Goal: Task Accomplishment & Management: Manage account settings

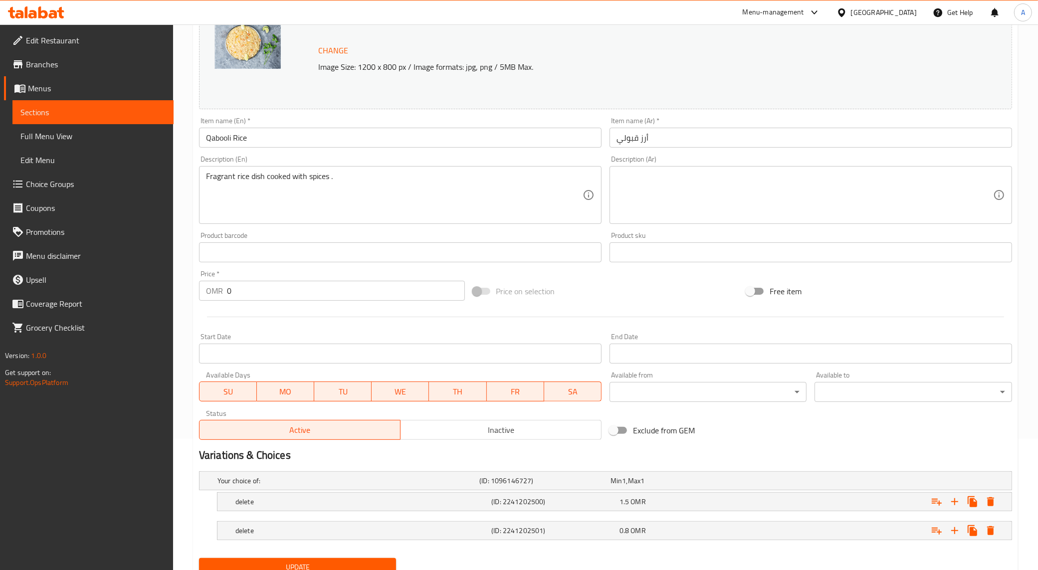
scroll to position [110, 0]
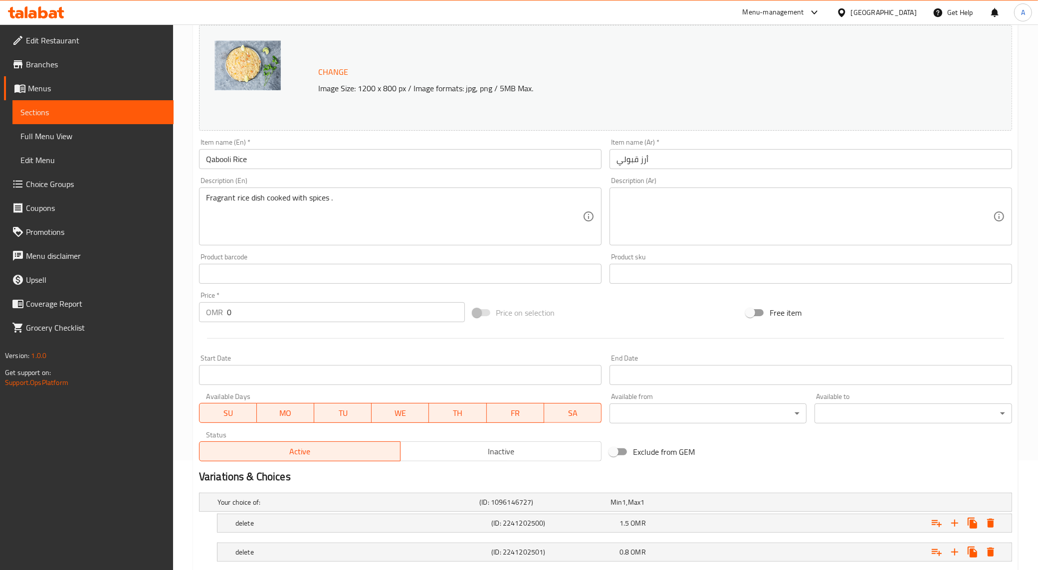
click at [235, 161] on input "Qabooli Rice" at bounding box center [400, 159] width 402 height 20
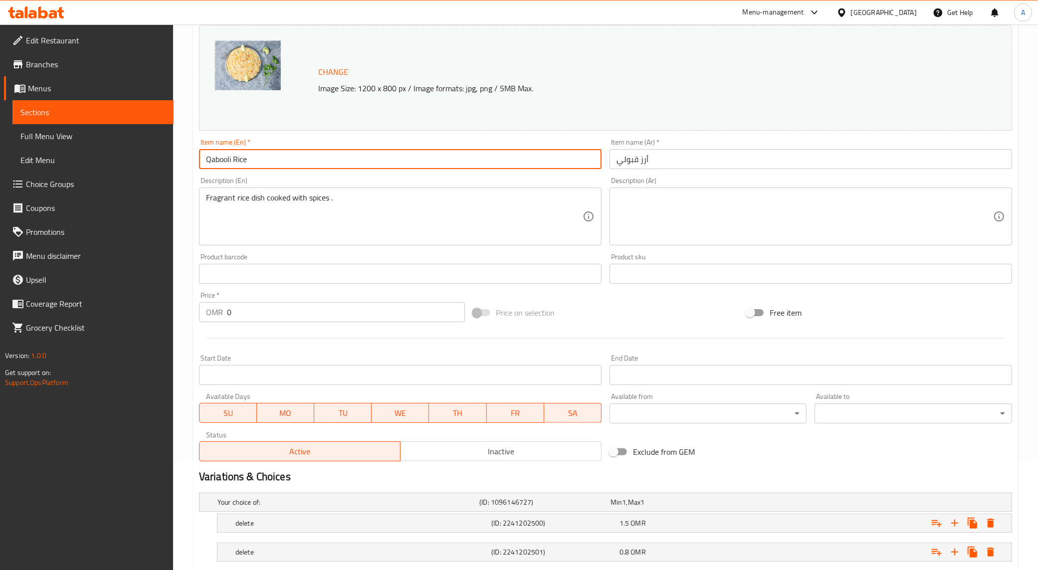
click at [235, 161] on input "Qabooli Rice" at bounding box center [400, 159] width 402 height 20
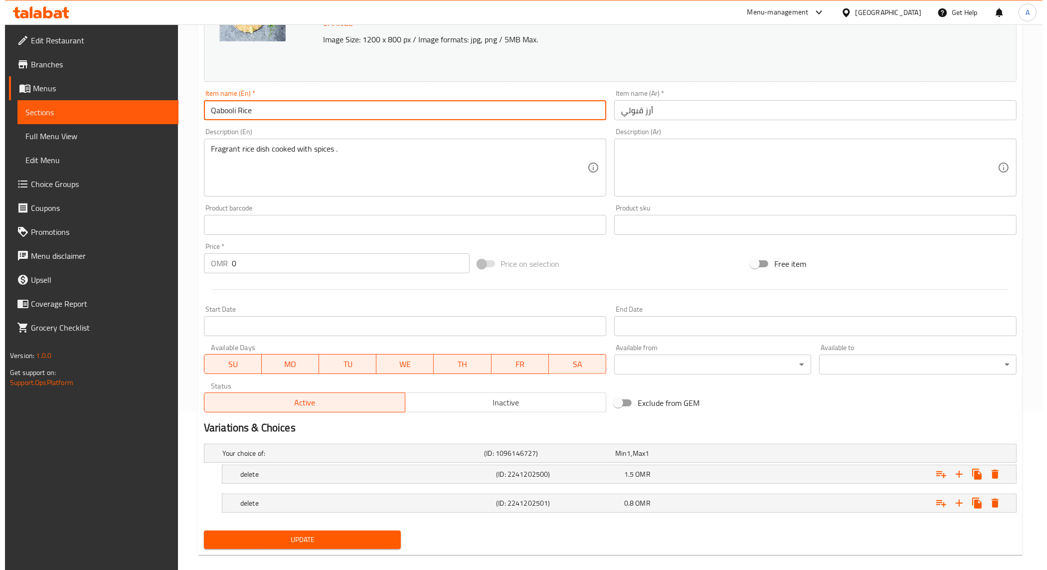
scroll to position [172, 0]
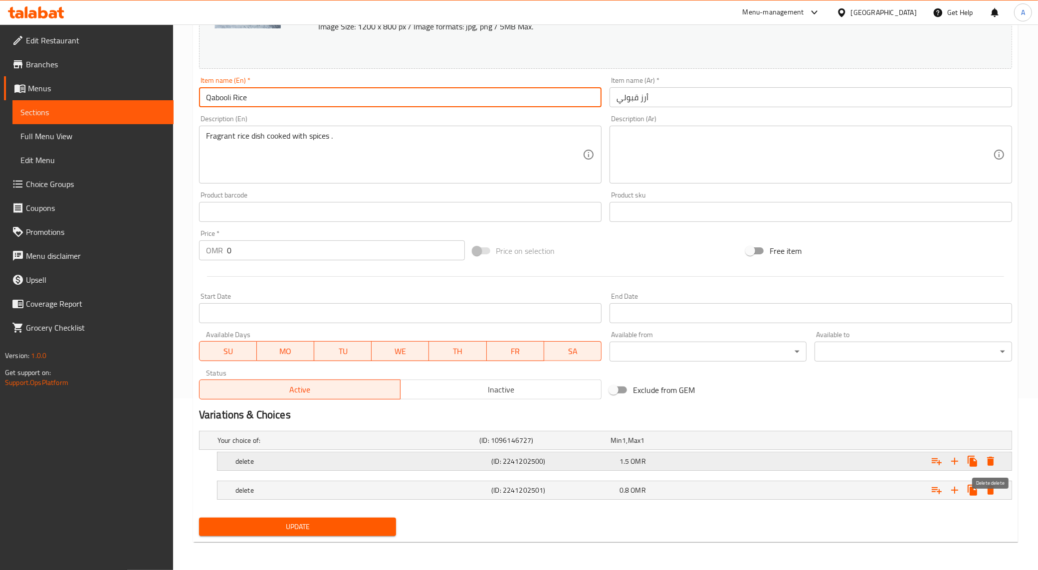
click at [990, 461] on icon "Expand" at bounding box center [990, 461] width 7 height 9
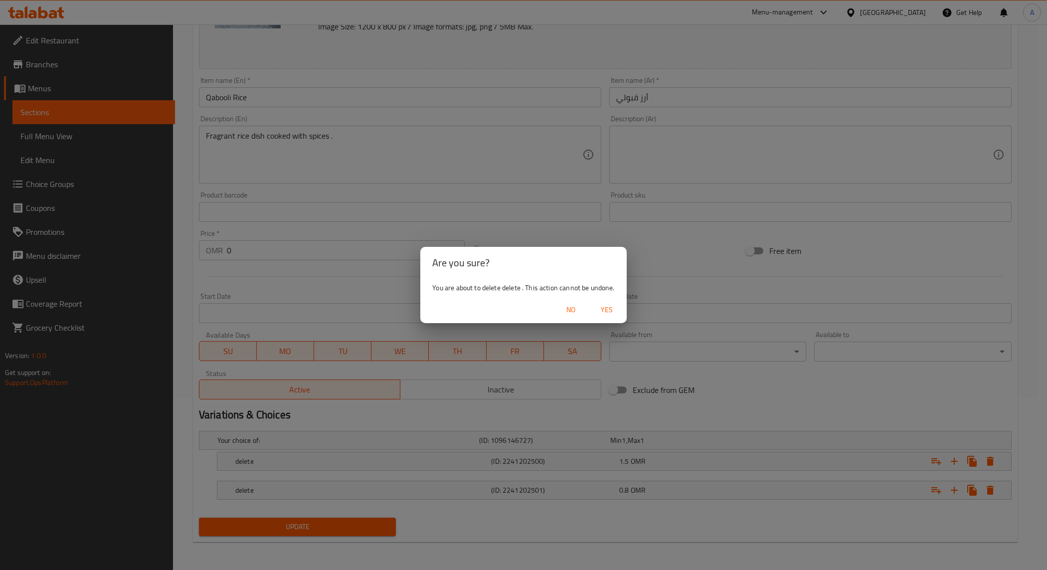
click at [609, 302] on button "Yes" at bounding box center [607, 310] width 32 height 18
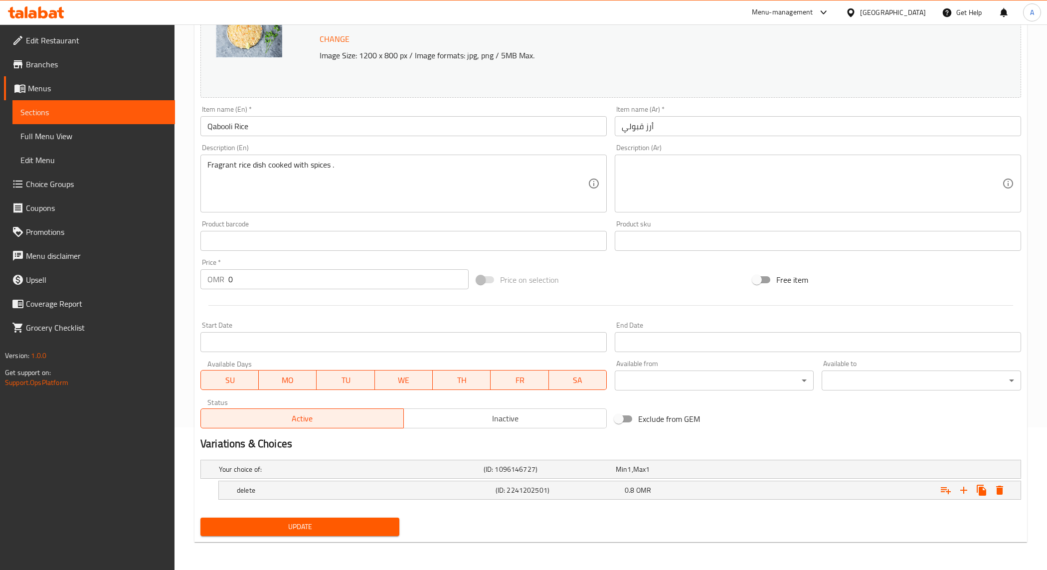
scroll to position [143, 0]
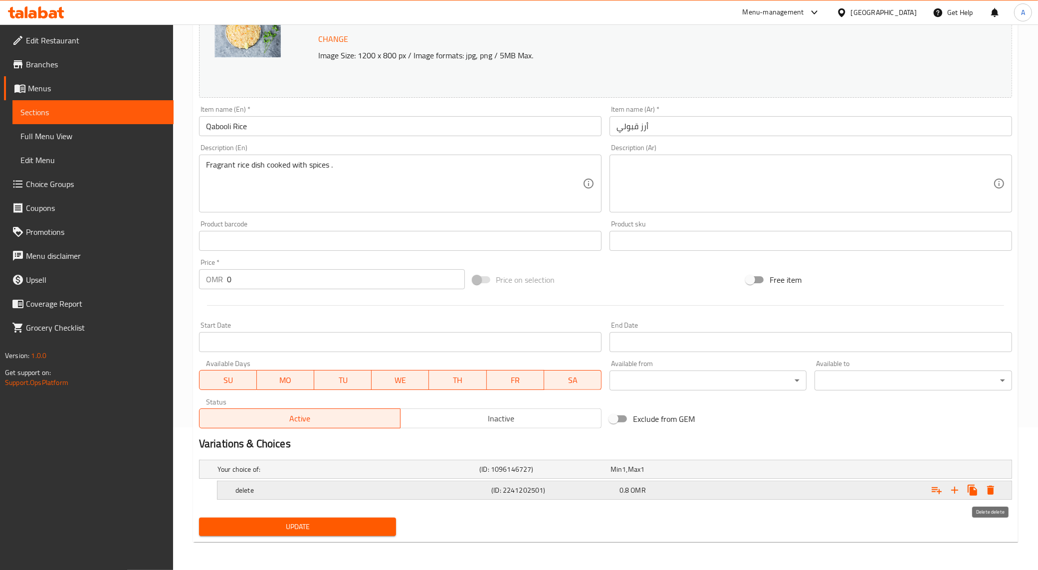
click at [988, 492] on icon "Expand" at bounding box center [990, 490] width 7 height 9
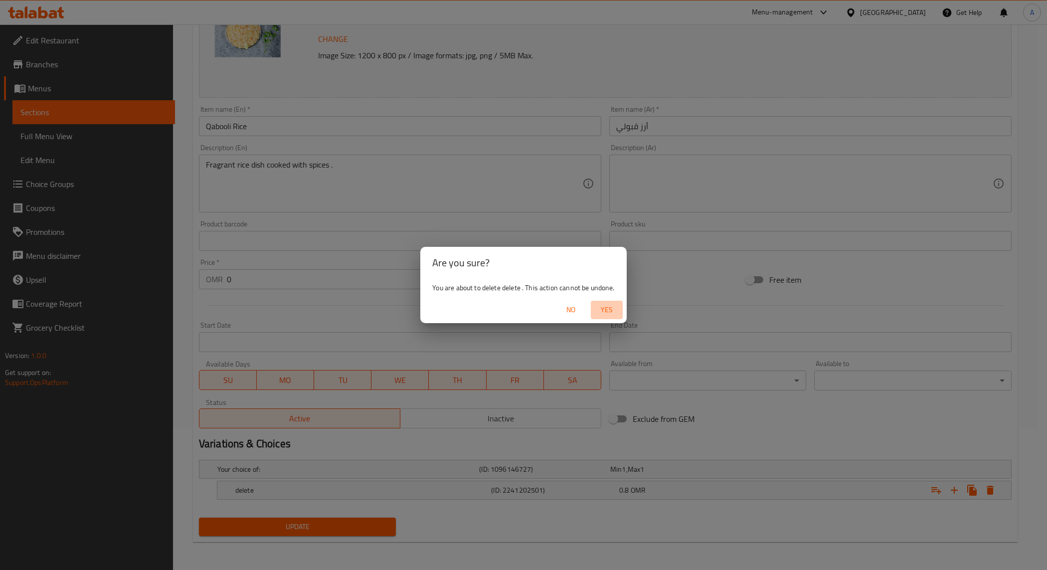
click at [613, 311] on span "Yes" at bounding box center [607, 310] width 24 height 12
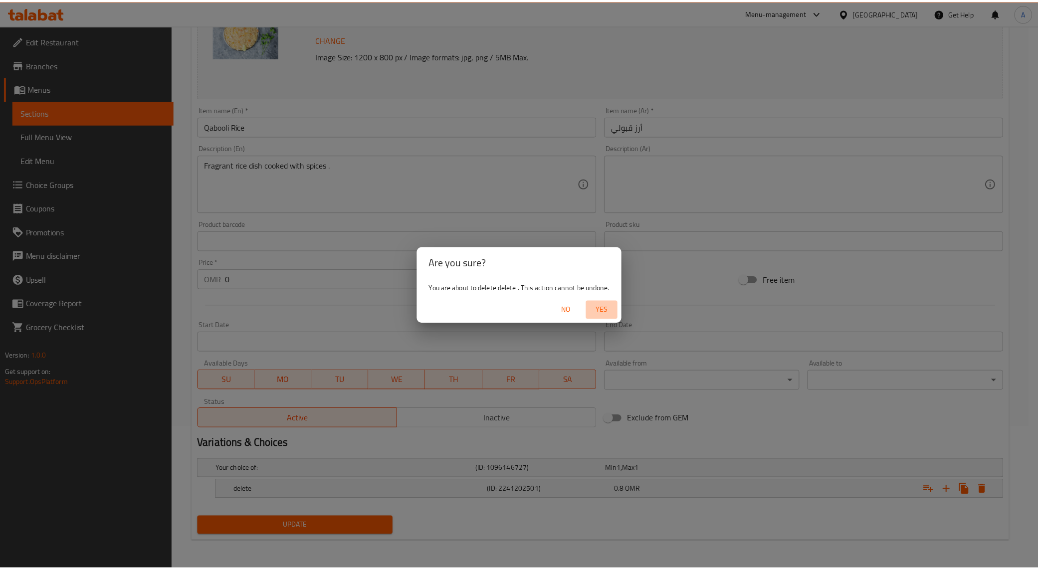
scroll to position [140, 0]
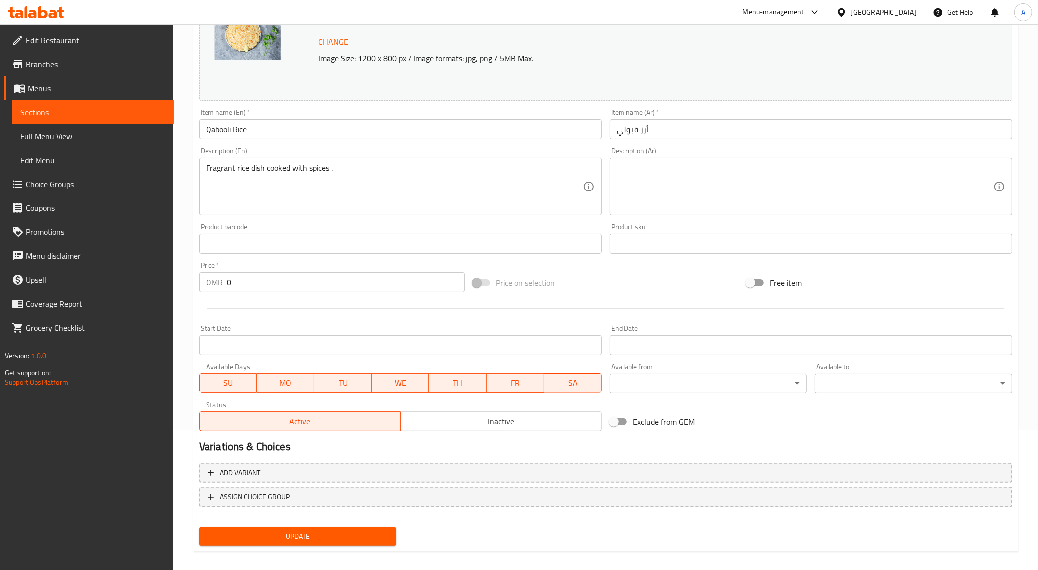
click at [387, 535] on span "Update" at bounding box center [297, 536] width 181 height 12
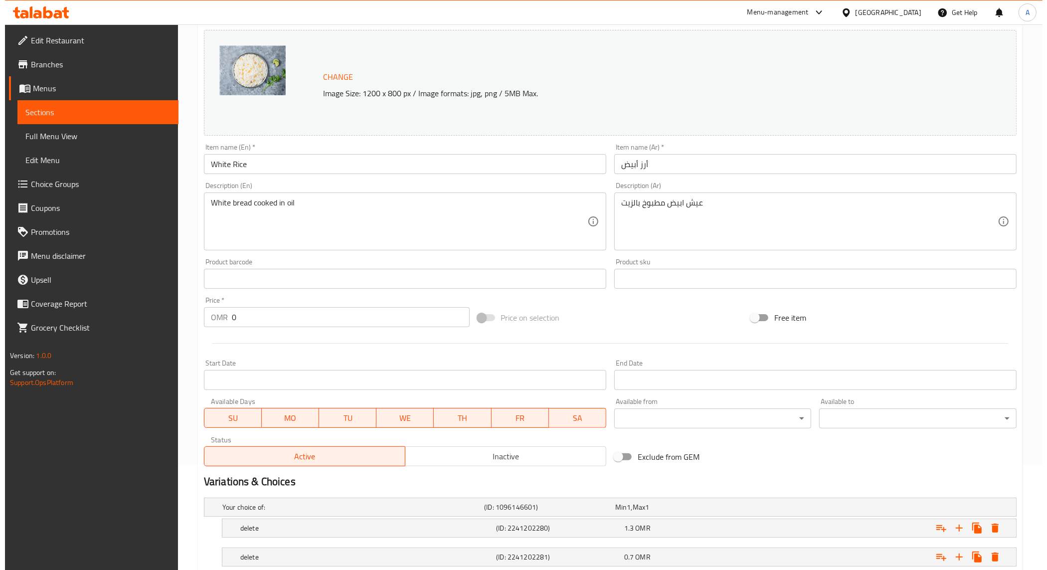
scroll to position [172, 0]
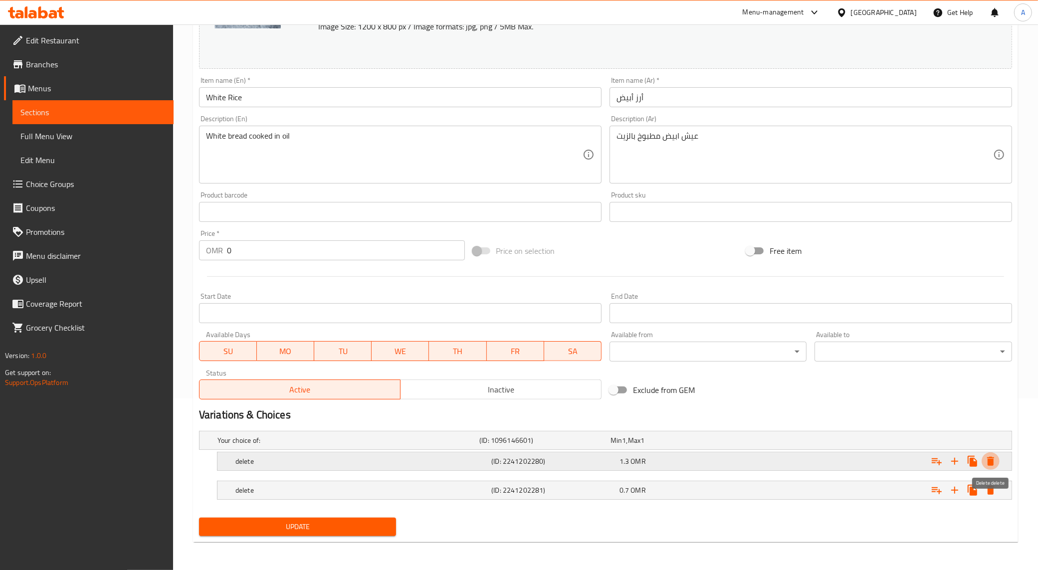
click at [991, 465] on icon "Expand" at bounding box center [990, 461] width 7 height 9
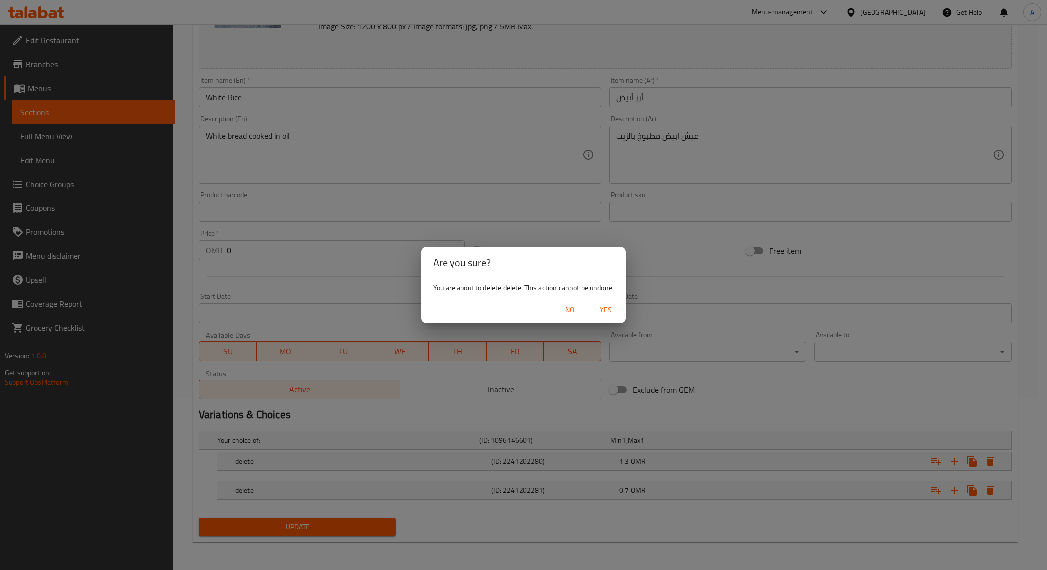
click at [605, 312] on span "Yes" at bounding box center [606, 310] width 24 height 12
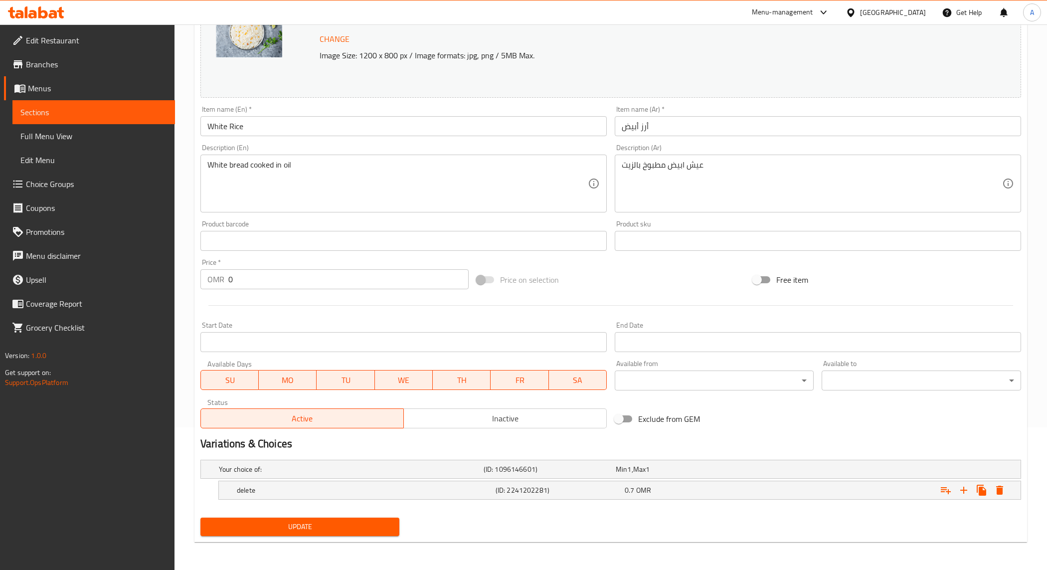
scroll to position [143, 0]
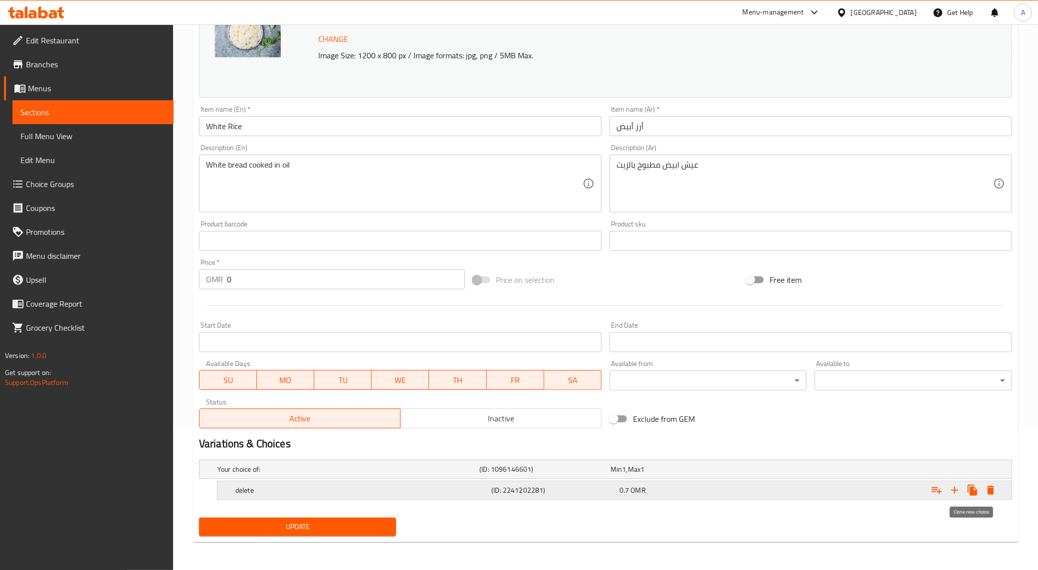
click at [985, 487] on icon "Expand" at bounding box center [990, 490] width 12 height 12
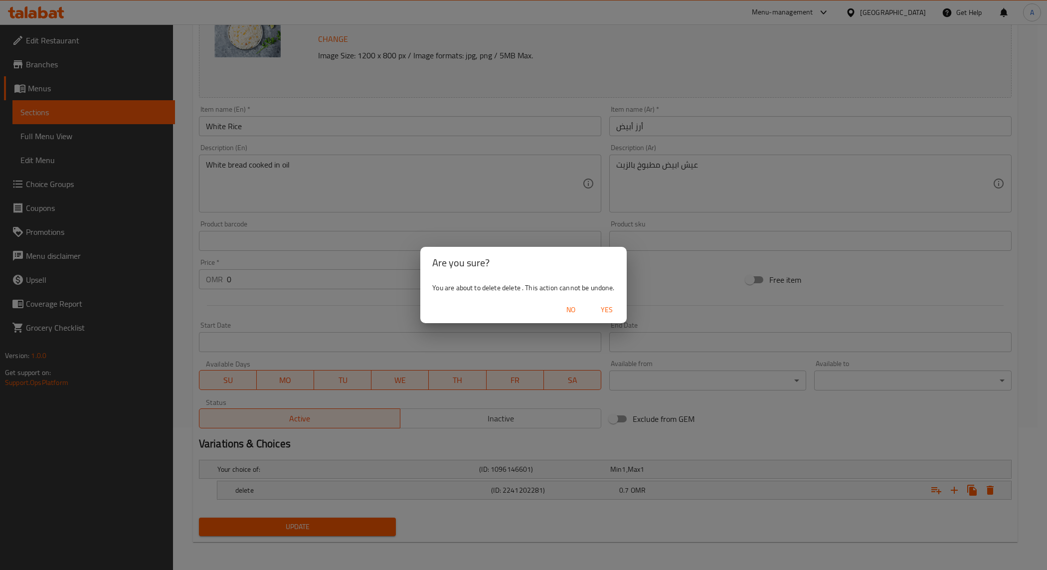
click at [611, 310] on span "Yes" at bounding box center [607, 310] width 24 height 12
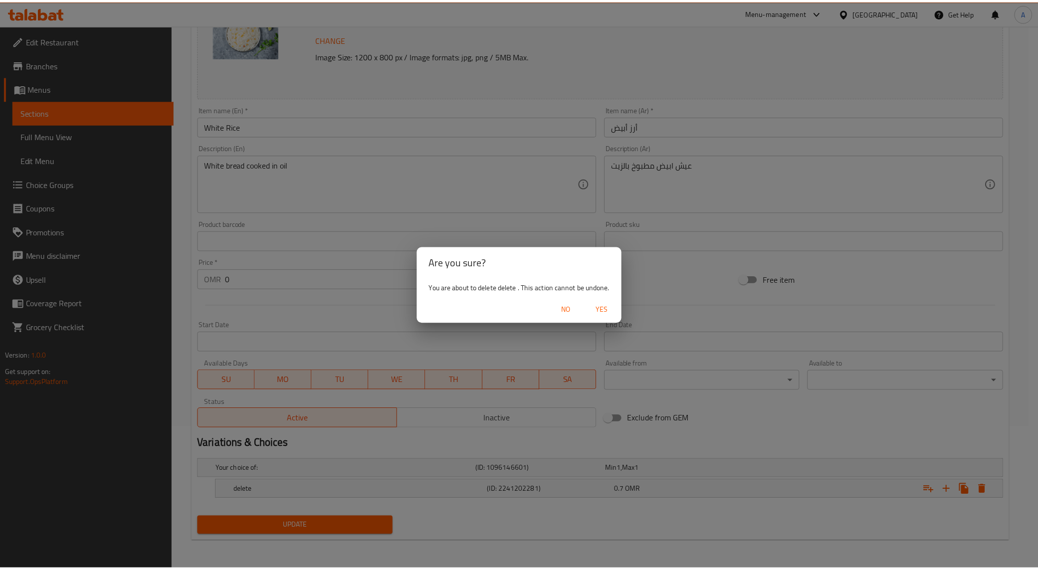
scroll to position [140, 0]
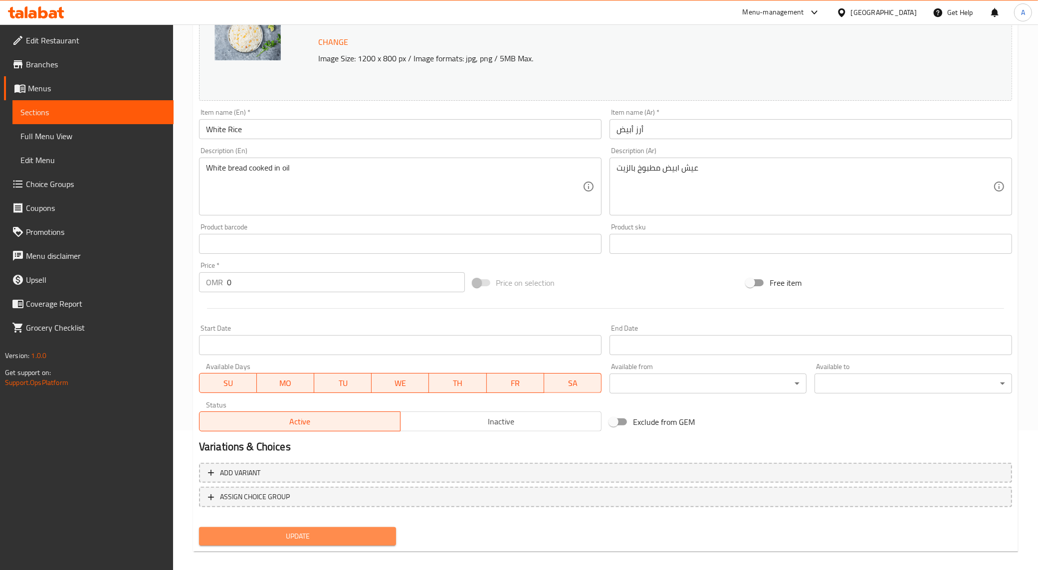
click at [378, 537] on span "Update" at bounding box center [297, 536] width 181 height 12
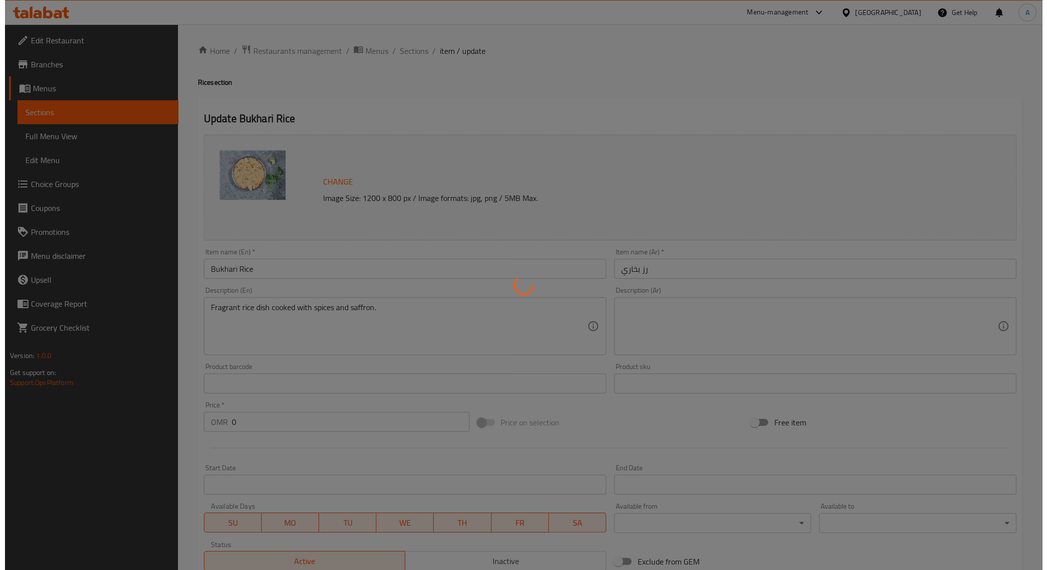
scroll to position [172, 0]
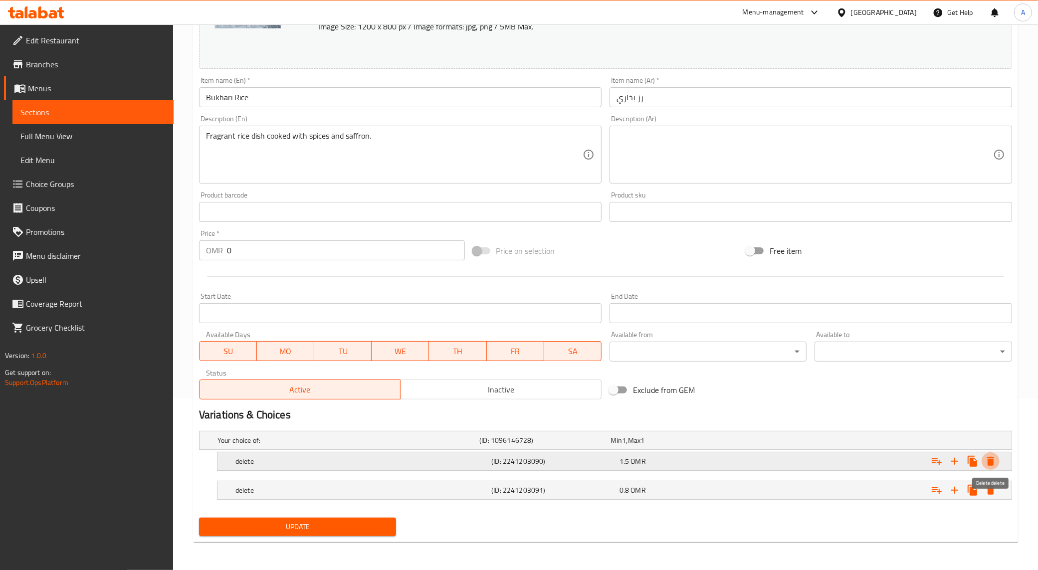
click at [995, 464] on icon "Expand" at bounding box center [990, 461] width 12 height 12
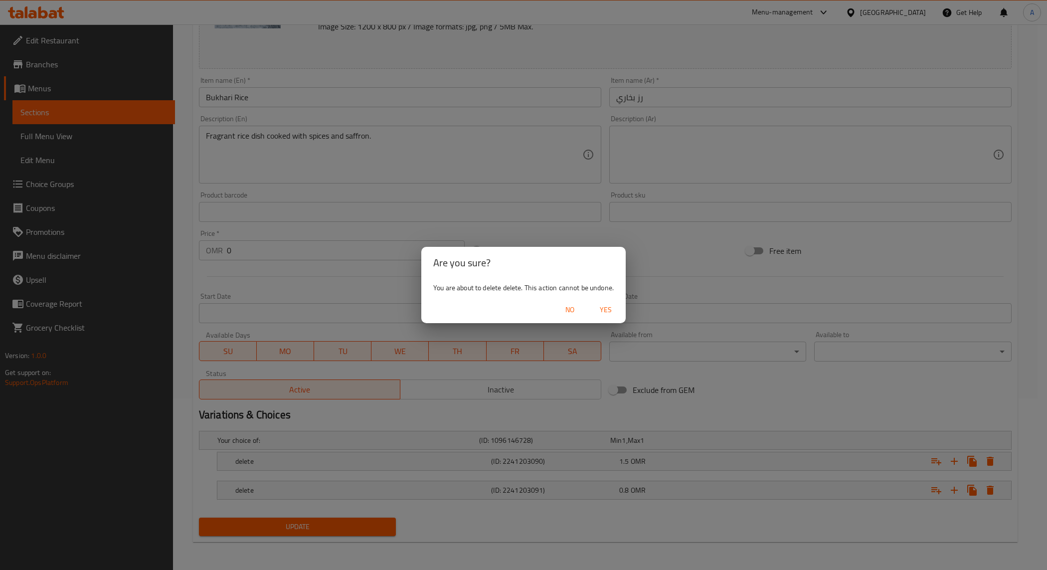
click at [599, 308] on span "Yes" at bounding box center [606, 310] width 24 height 12
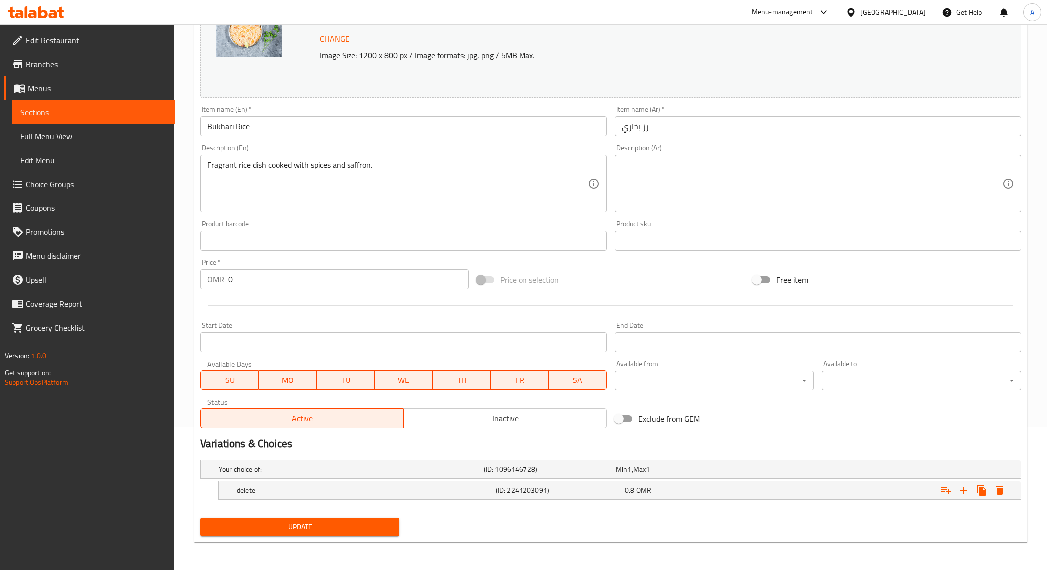
scroll to position [143, 0]
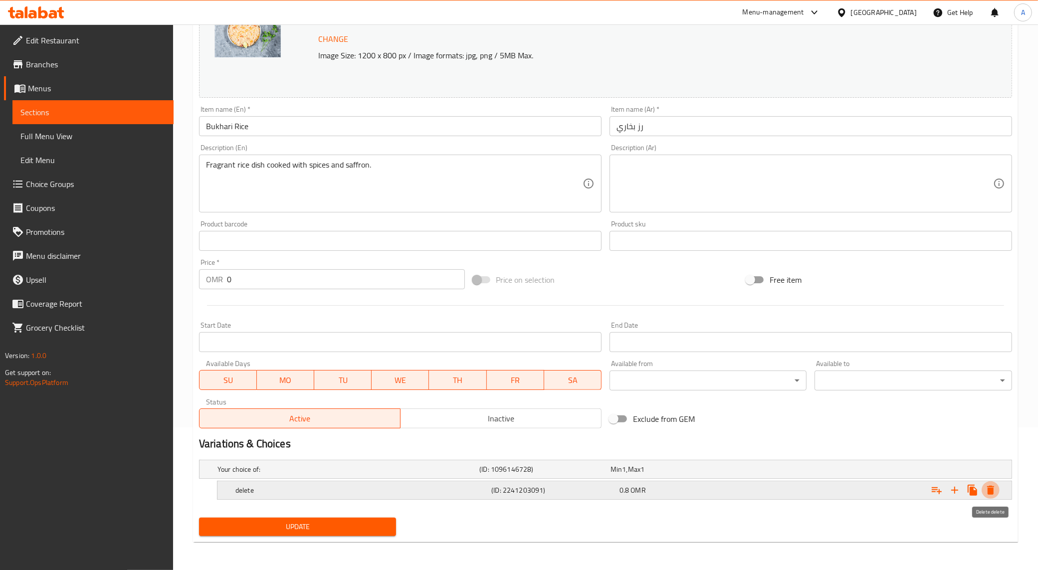
click at [988, 492] on icon "Expand" at bounding box center [990, 490] width 7 height 9
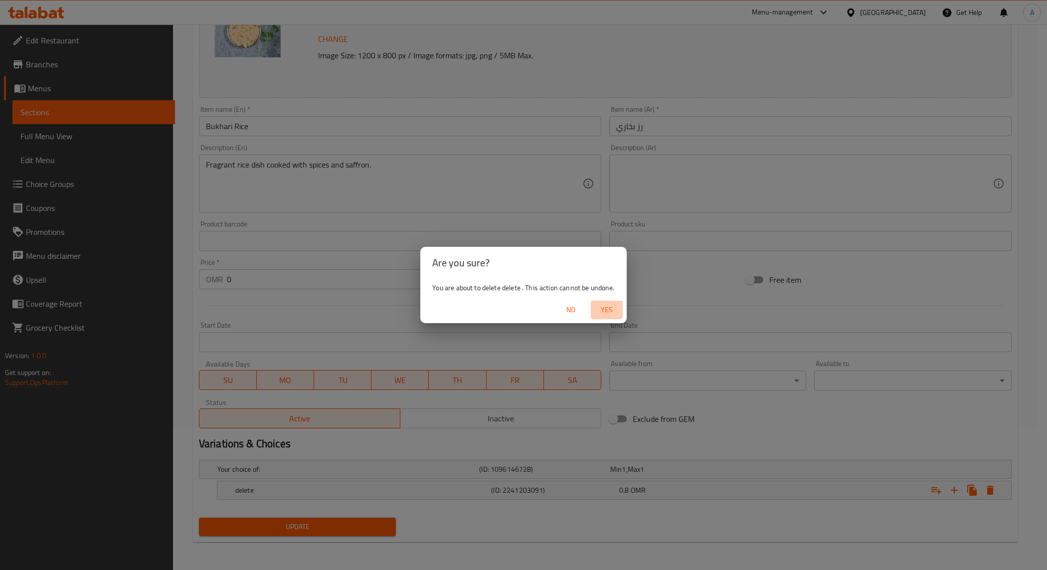
click at [617, 313] on span "Yes" at bounding box center [607, 310] width 24 height 12
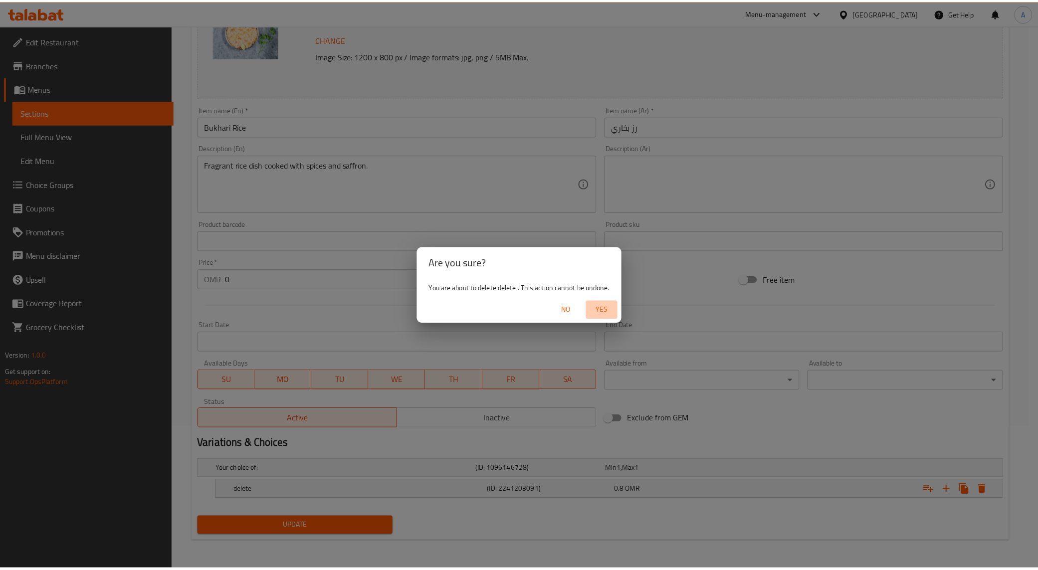
scroll to position [140, 0]
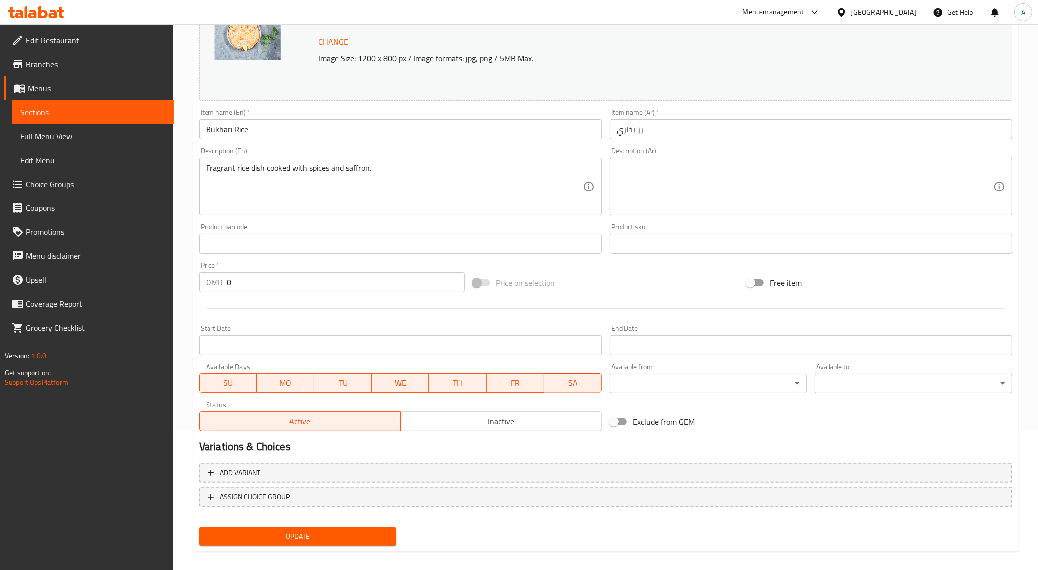
click at [343, 524] on div "Update" at bounding box center [297, 536] width 205 height 26
click at [343, 530] on span "Update" at bounding box center [297, 536] width 181 height 12
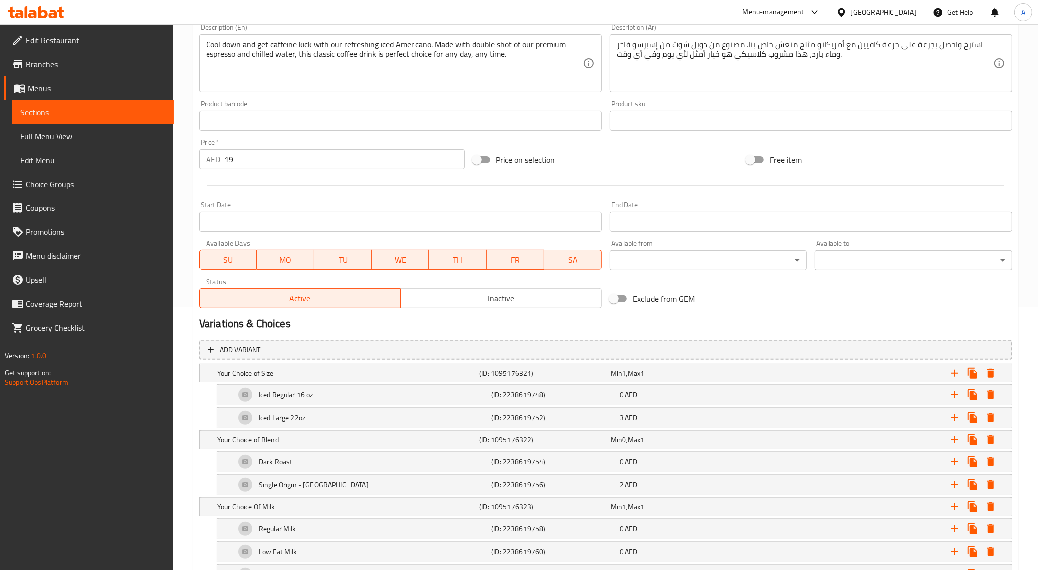
scroll to position [374, 0]
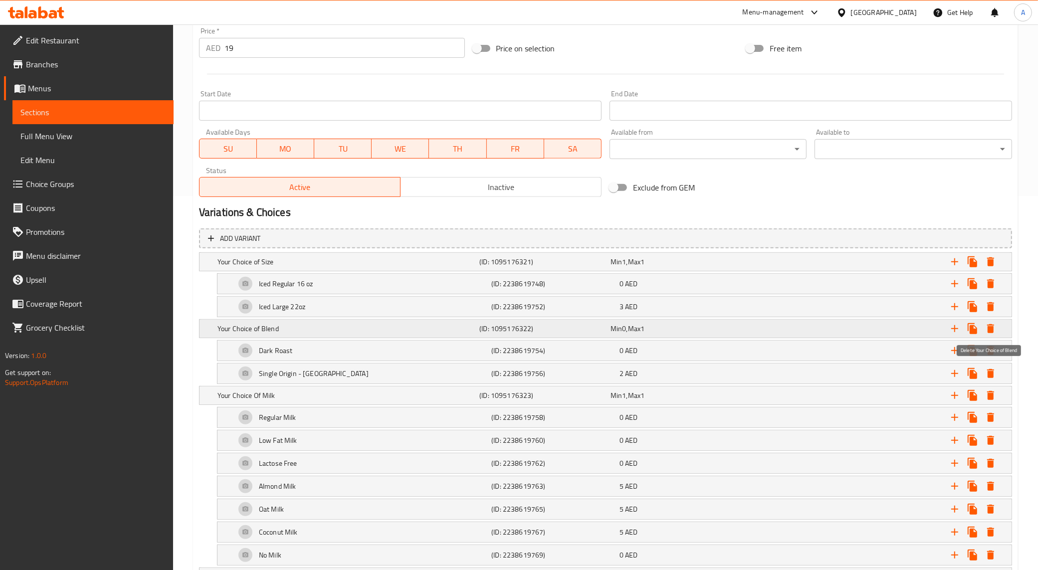
click at [992, 328] on icon "Expand" at bounding box center [990, 328] width 7 height 9
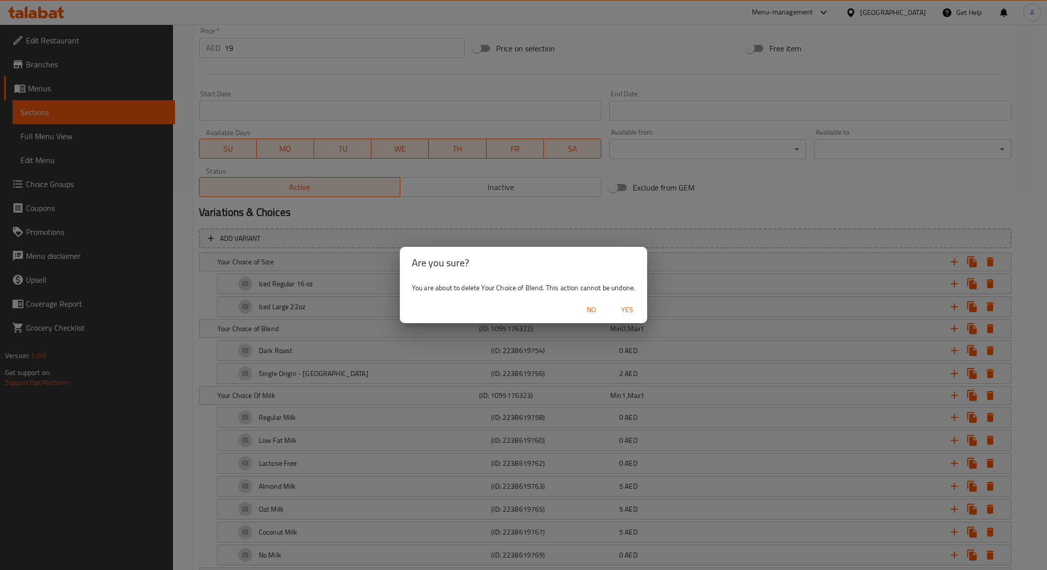
click at [626, 307] on span "Yes" at bounding box center [627, 310] width 24 height 12
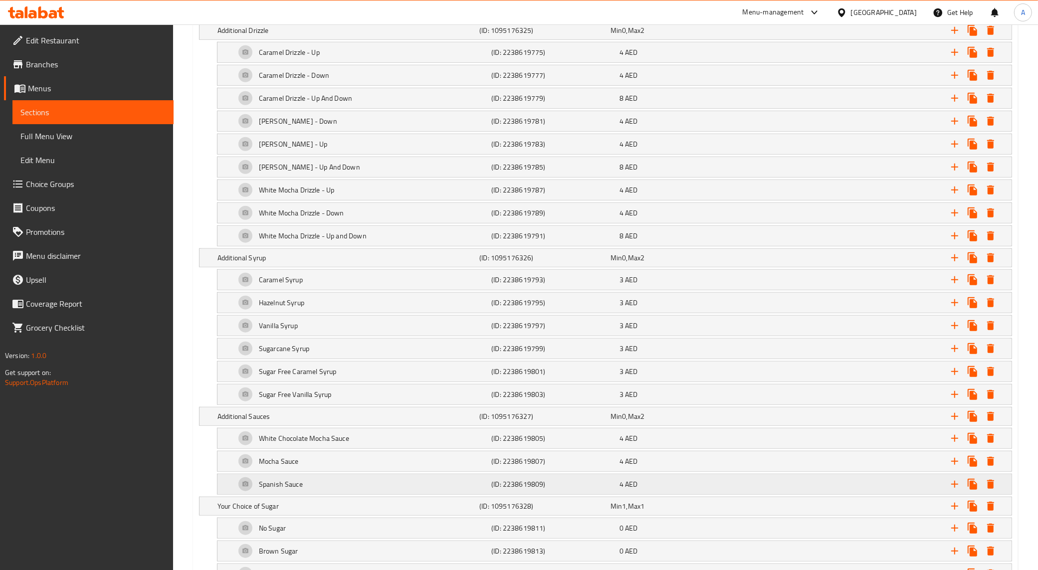
scroll to position [1006, 0]
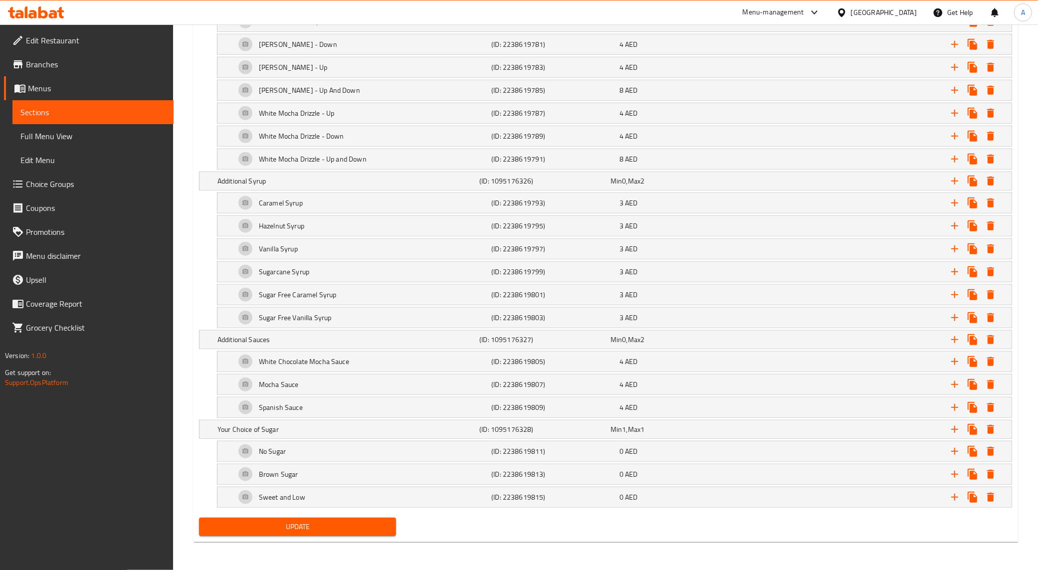
click at [312, 531] on span "Update" at bounding box center [297, 527] width 181 height 12
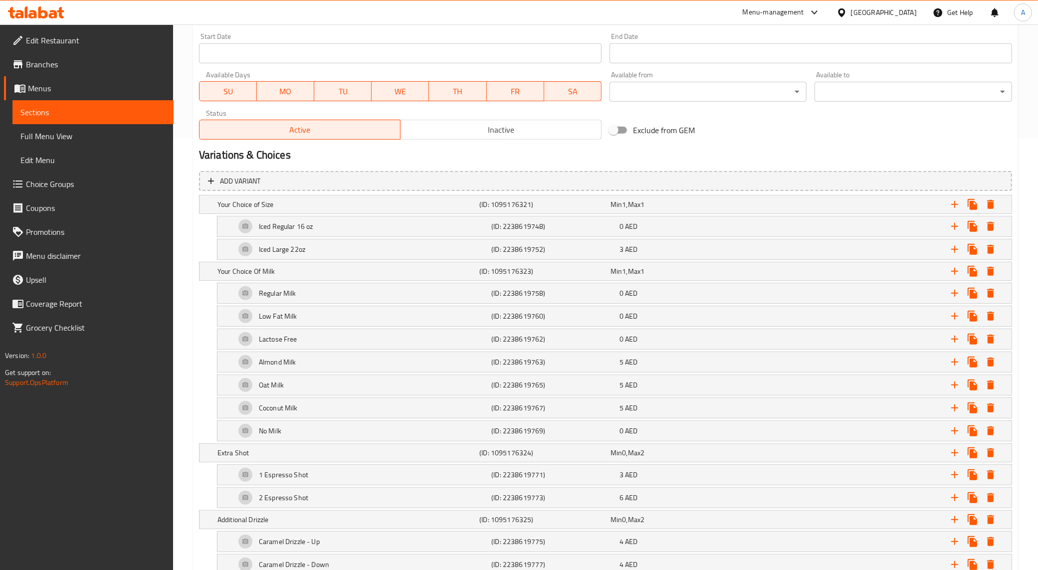
scroll to position [258, 0]
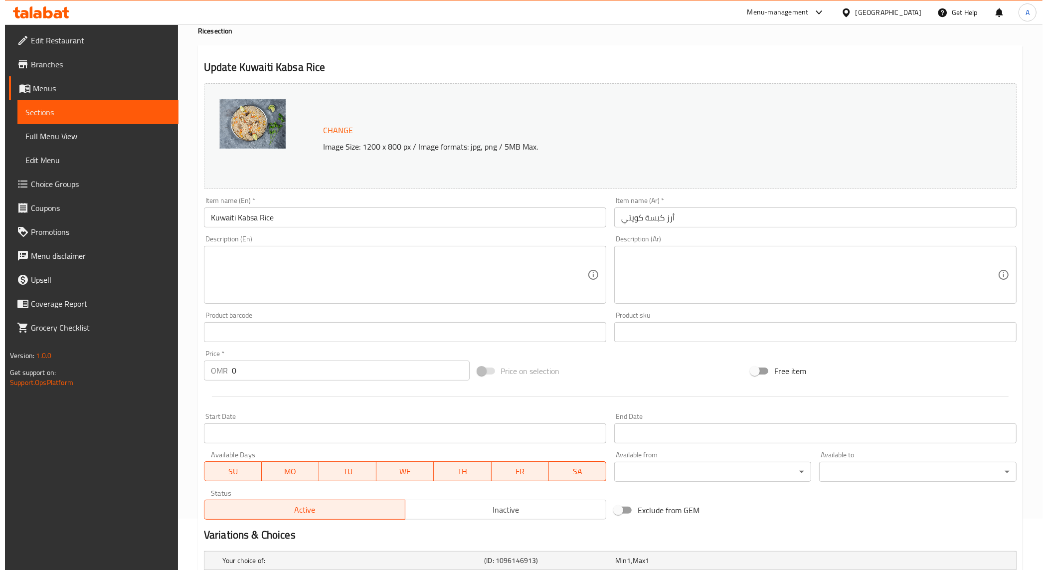
scroll to position [172, 0]
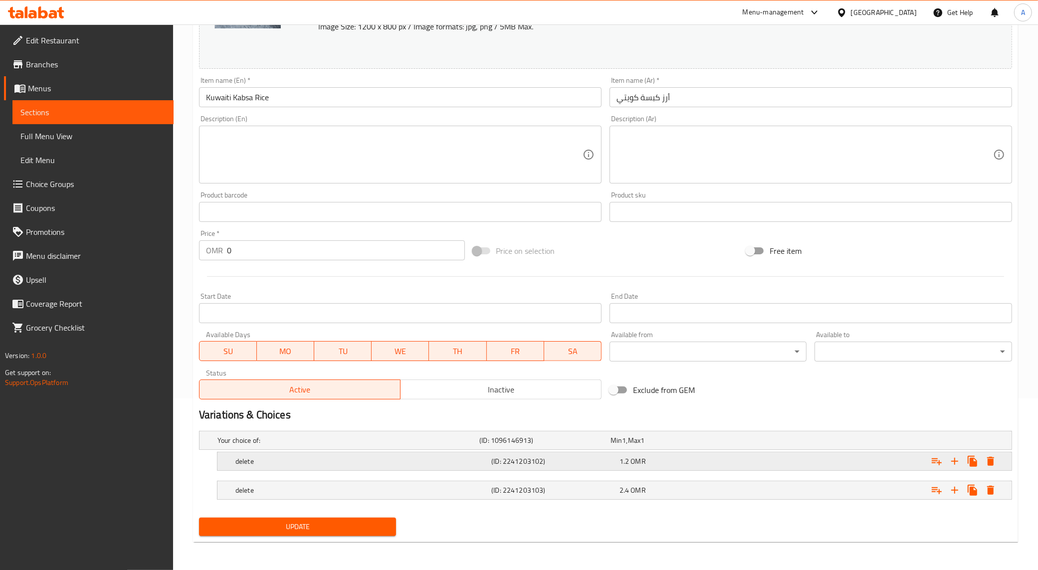
click at [991, 459] on icon "Expand" at bounding box center [990, 461] width 7 height 9
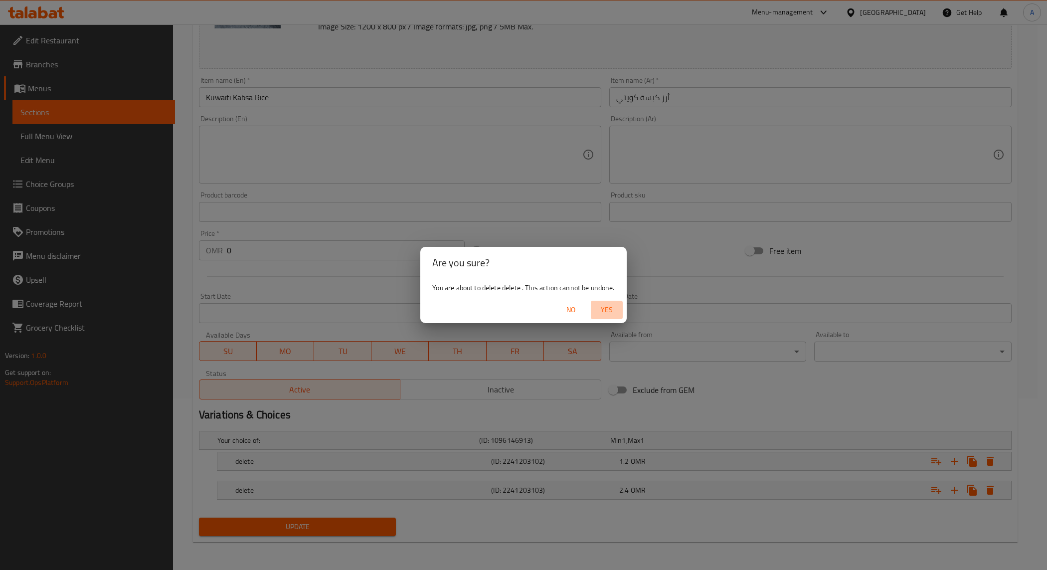
click at [607, 312] on span "Yes" at bounding box center [607, 310] width 24 height 12
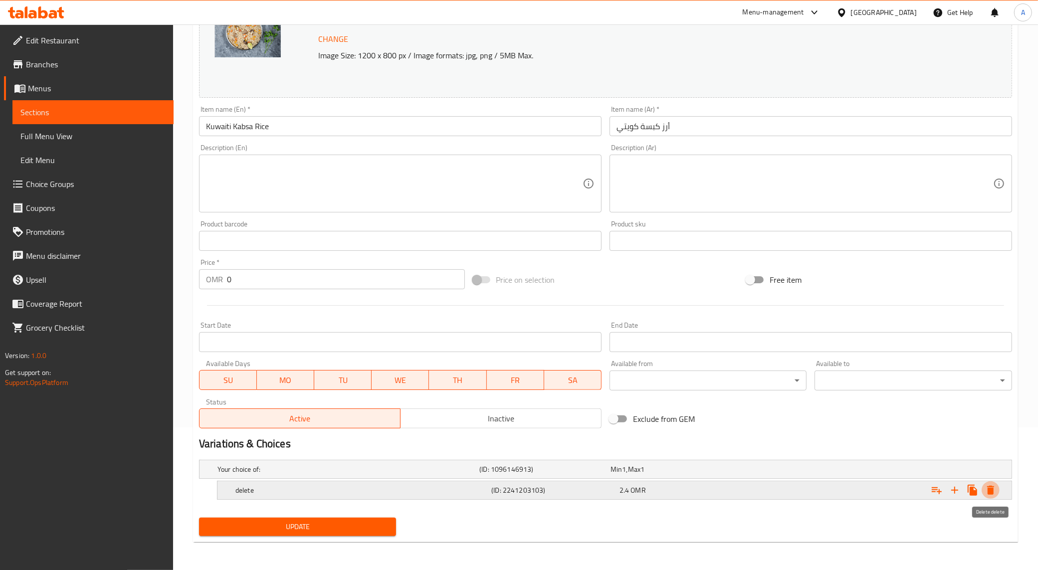
click at [985, 489] on icon "Expand" at bounding box center [990, 490] width 12 height 12
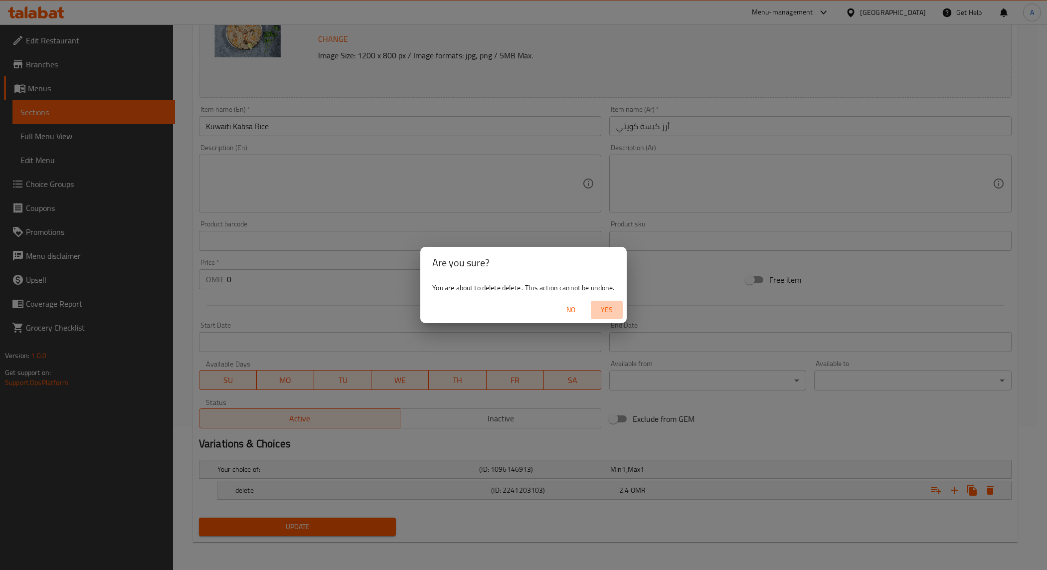
click at [607, 310] on span "Yes" at bounding box center [607, 310] width 24 height 12
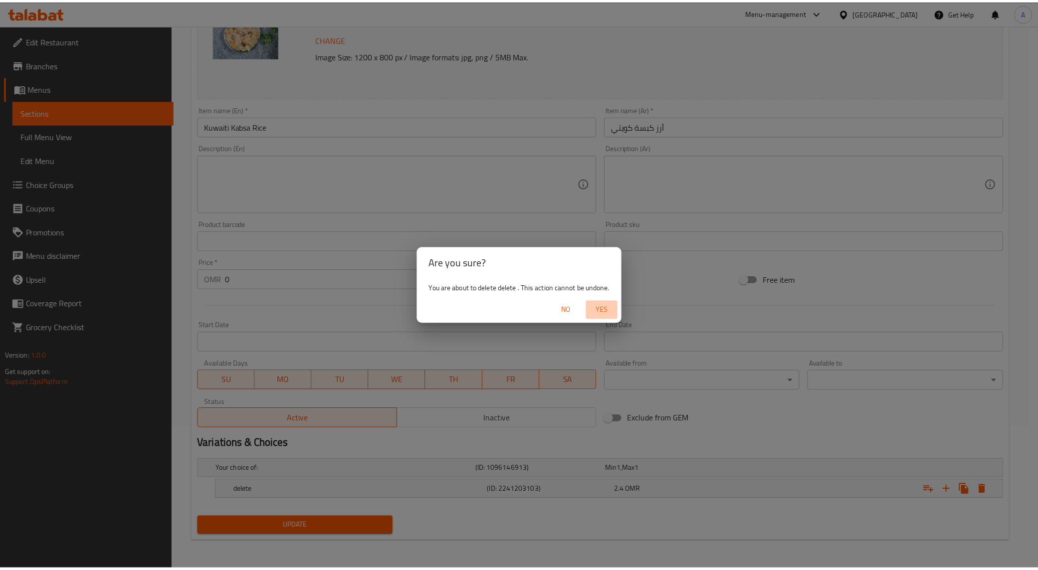
scroll to position [140, 0]
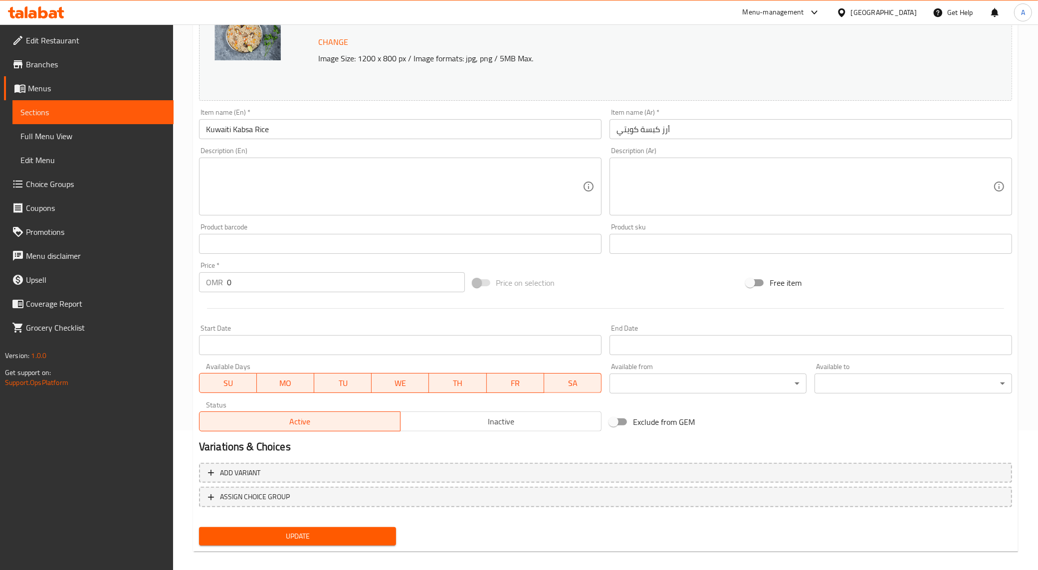
click at [323, 537] on span "Update" at bounding box center [297, 536] width 181 height 12
